Goal: Information Seeking & Learning: Find specific fact

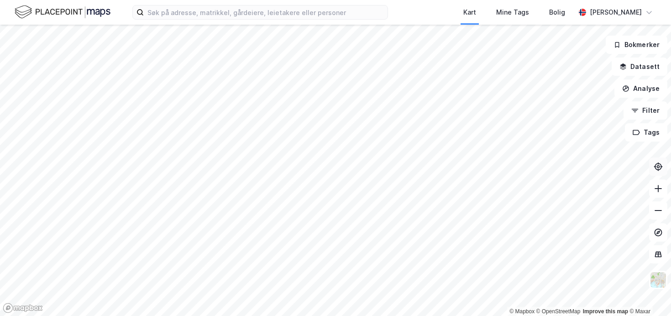
click at [655, 174] on button at bounding box center [658, 166] width 18 height 18
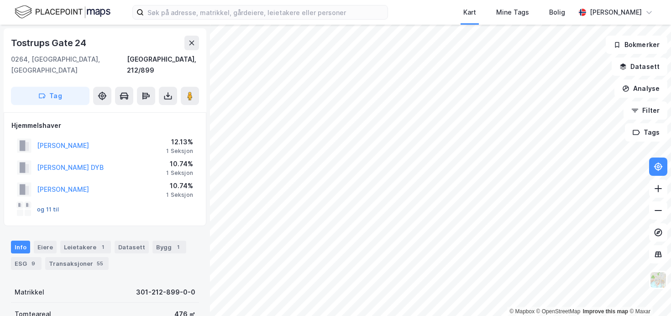
click at [0, 0] on button "og 11 til" at bounding box center [0, 0] width 0 height 0
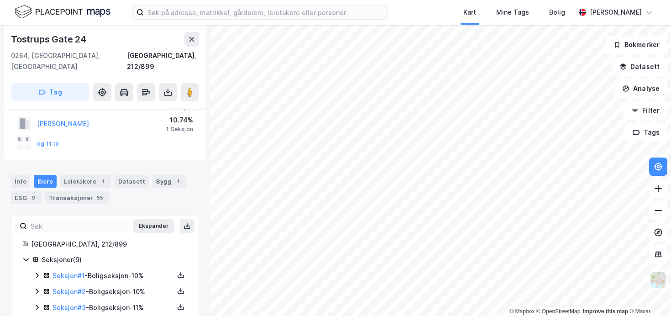
scroll to position [60, 0]
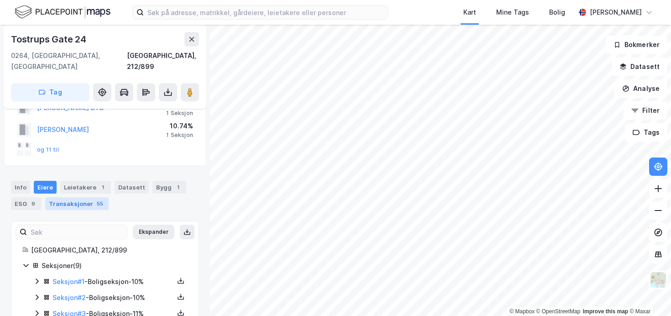
click at [88, 197] on div "Transaksjoner 55" at bounding box center [76, 203] width 63 height 13
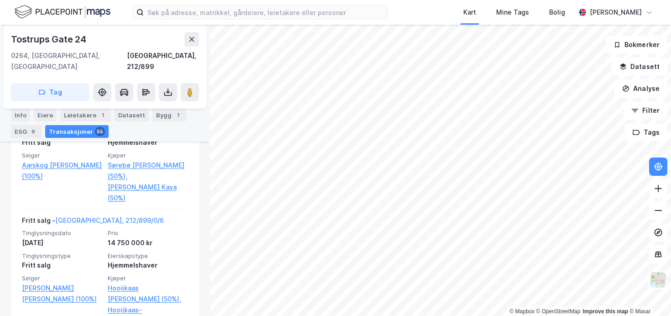
scroll to position [763, 0]
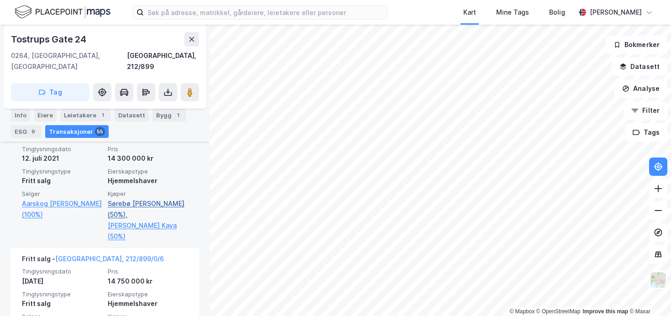
click at [178, 198] on link "Sørebø [PERSON_NAME] (50%)," at bounding box center [148, 209] width 80 height 22
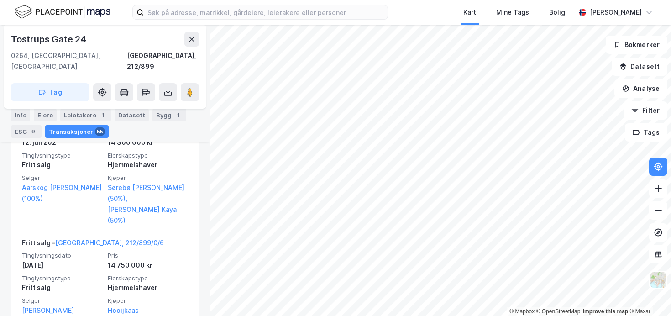
scroll to position [789, 0]
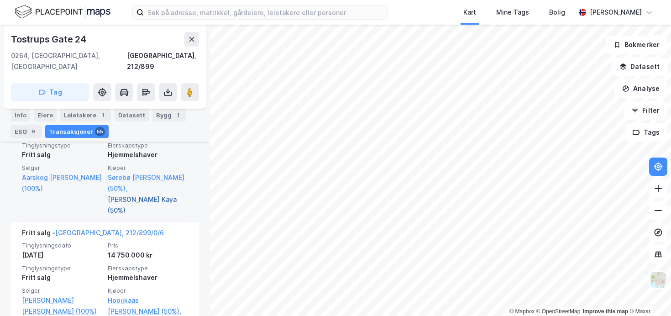
click at [173, 194] on link "[PERSON_NAME] Kaya (50%)" at bounding box center [148, 205] width 80 height 22
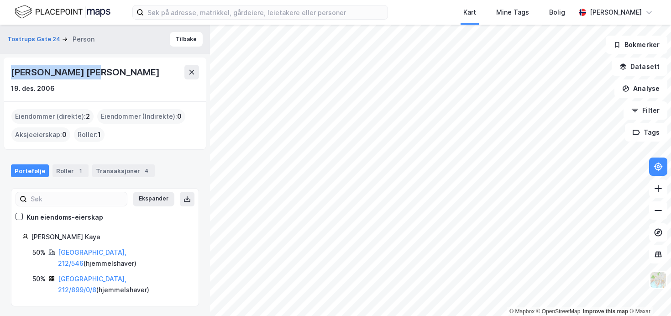
drag, startPoint x: 93, startPoint y: 74, endPoint x: 10, endPoint y: 73, distance: 82.6
click at [10, 73] on div "[PERSON_NAME] [PERSON_NAME] 19. des. 2006" at bounding box center [105, 80] width 203 height 44
copy div "[PERSON_NAME] [PERSON_NAME]"
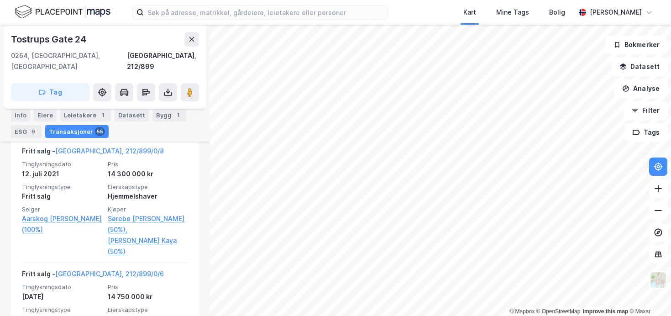
scroll to position [748, 0]
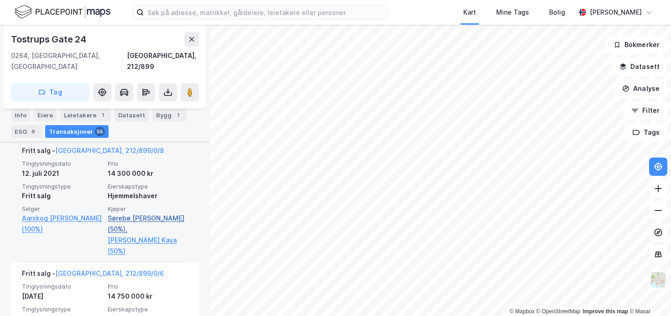
click at [163, 213] on link "Sørebø [PERSON_NAME] (50%)," at bounding box center [148, 224] width 80 height 22
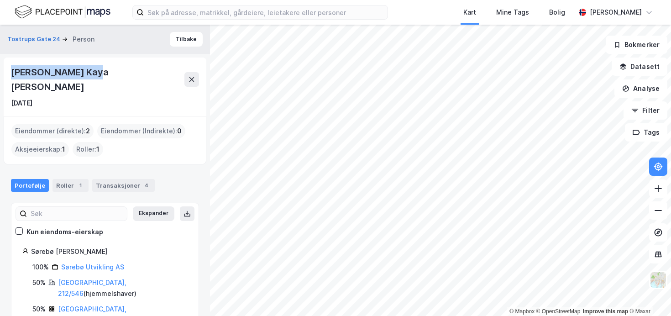
drag, startPoint x: 96, startPoint y: 72, endPoint x: 8, endPoint y: 75, distance: 87.7
click at [8, 75] on div "[PERSON_NAME] Kaya [PERSON_NAME] [DATE]" at bounding box center [105, 87] width 203 height 58
copy div "[PERSON_NAME] Kaya [PERSON_NAME]"
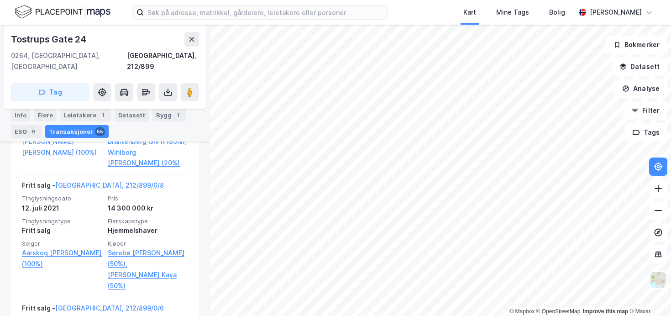
scroll to position [732, 0]
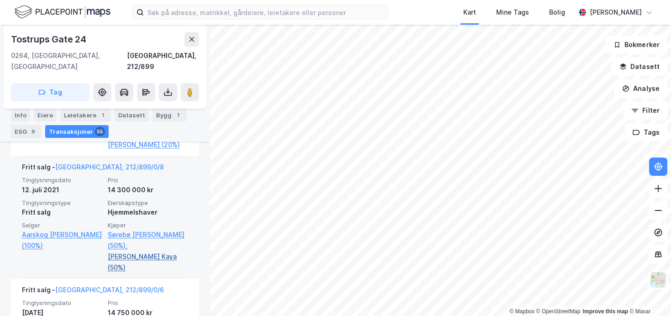
click at [165, 251] on link "[PERSON_NAME] Kaya (50%)" at bounding box center [148, 262] width 80 height 22
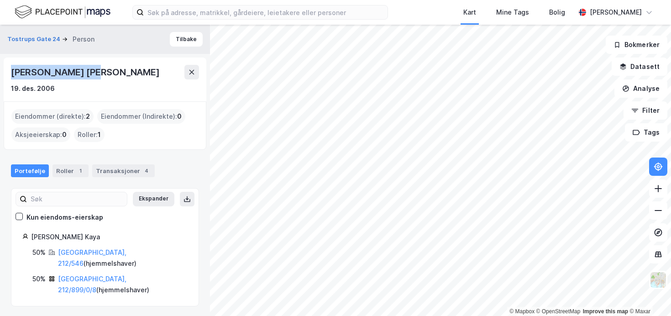
drag, startPoint x: 93, startPoint y: 74, endPoint x: 13, endPoint y: 75, distance: 79.9
click at [13, 75] on div "[PERSON_NAME] [PERSON_NAME]" at bounding box center [86, 72] width 151 height 15
copy div "[PERSON_NAME] [PERSON_NAME]"
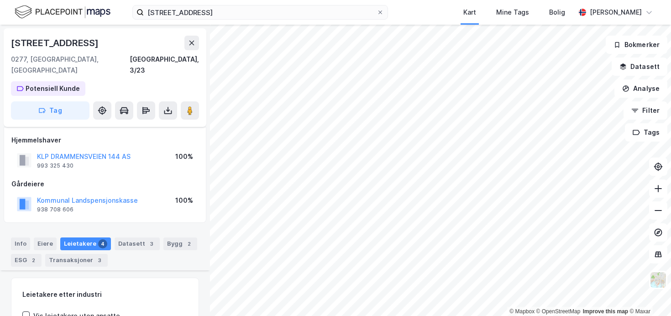
scroll to position [119, 0]
